Goal: Check status: Check status

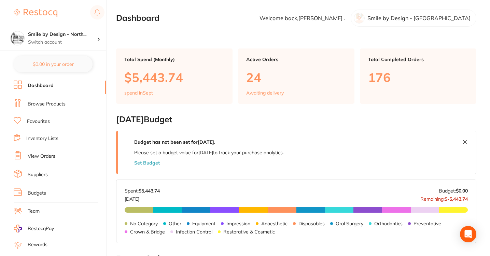
click at [47, 153] on link "View Orders" at bounding box center [42, 156] width 28 height 7
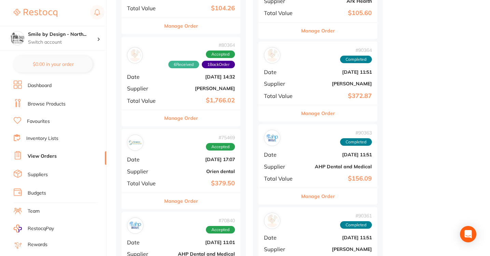
scroll to position [1464, 0]
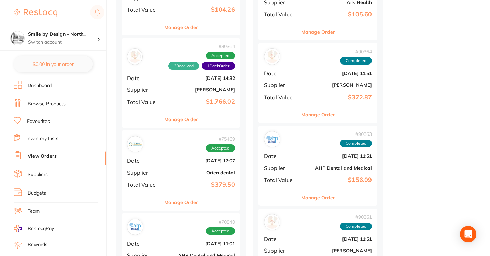
click at [179, 121] on button "Manage Order" at bounding box center [181, 119] width 34 height 16
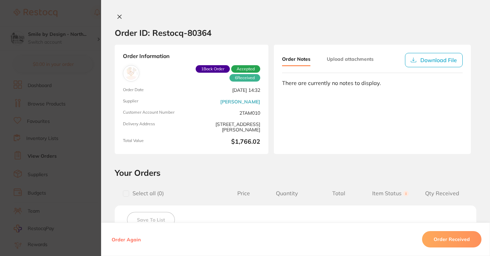
click at [81, 59] on section "Order ID: Restocq- 80364 Order Information 6 Received 1 Back Order Accepted Ord…" at bounding box center [245, 128] width 490 height 256
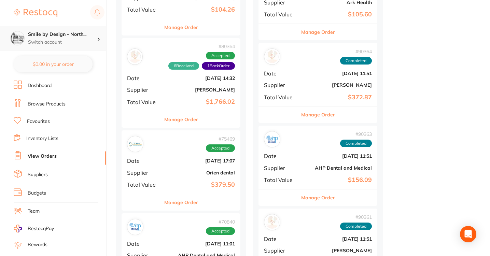
click at [80, 35] on h4 "Smile by Design - North..." at bounding box center [62, 34] width 69 height 7
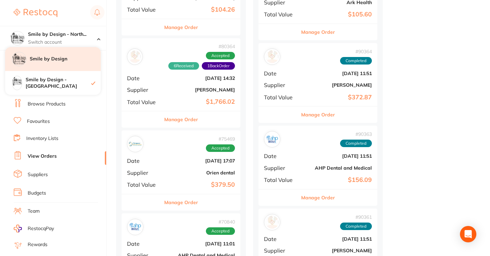
click at [70, 63] on div "Smile by Design" at bounding box center [53, 59] width 96 height 24
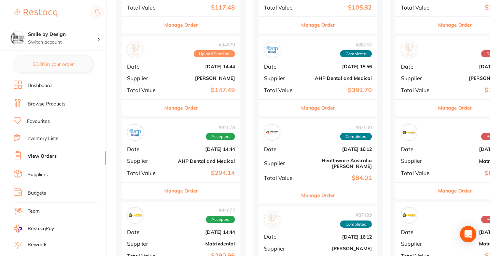
scroll to position [224, 0]
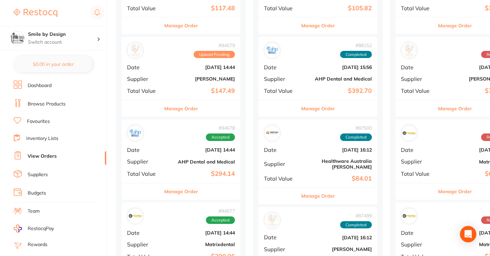
click at [161, 78] on span "Supplier" at bounding box center [144, 79] width 34 height 6
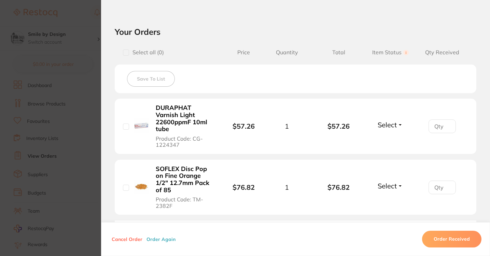
scroll to position [143, 0]
